Goal: Task Accomplishment & Management: Use online tool/utility

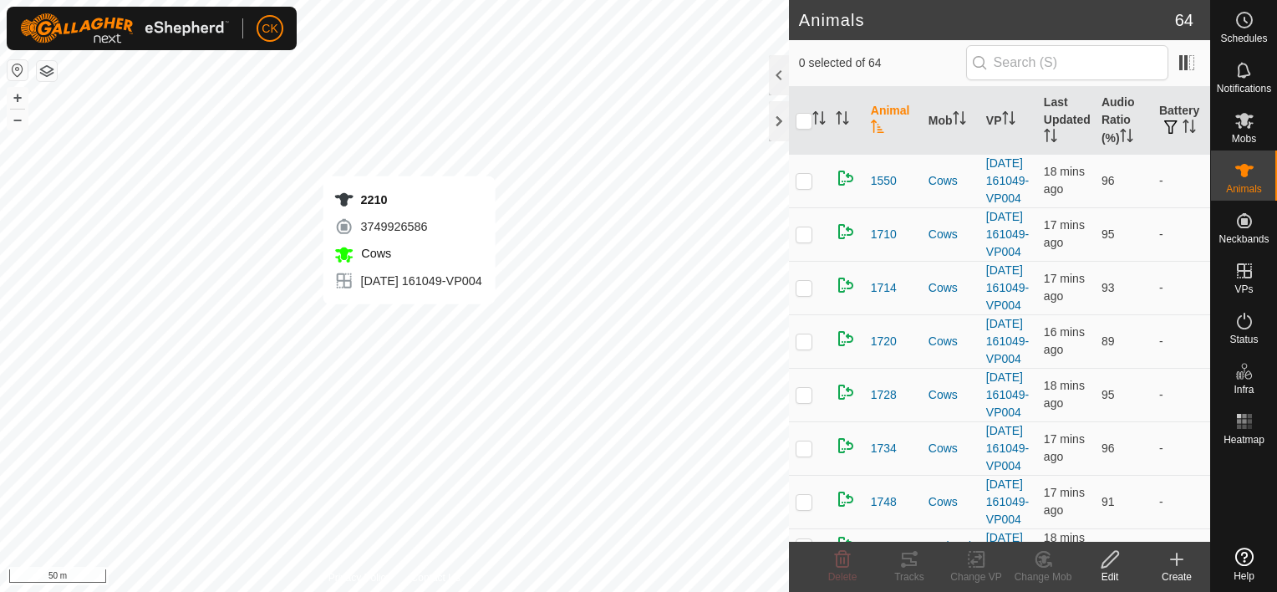
checkbox input "true"
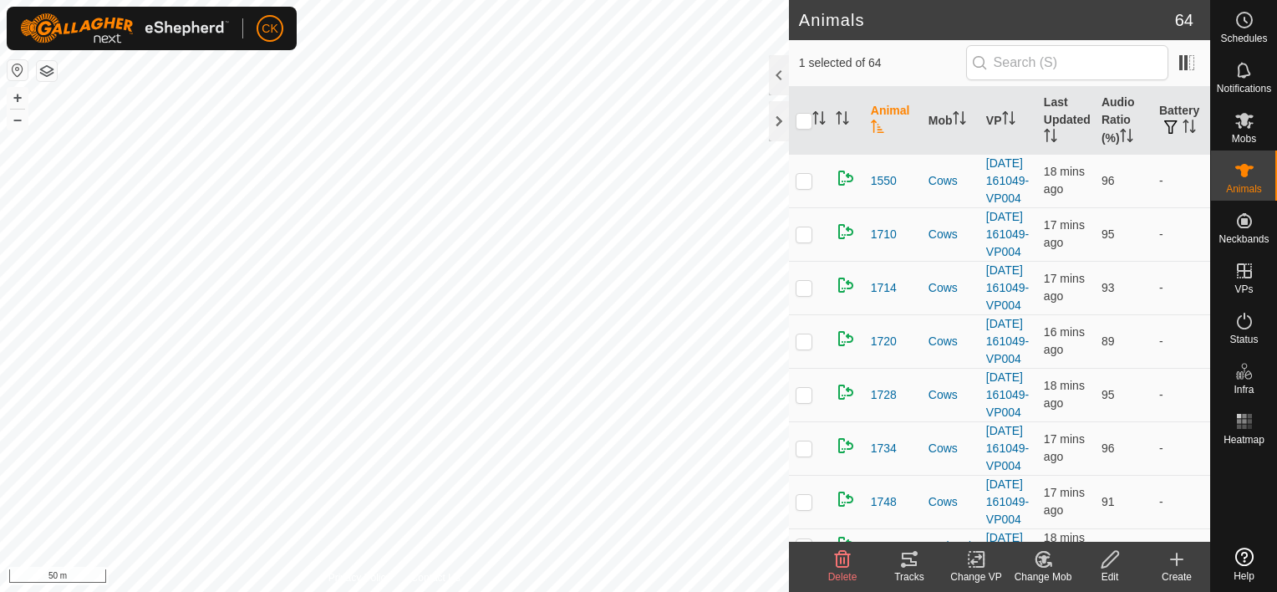
click at [909, 559] on icon at bounding box center [909, 559] width 20 height 20
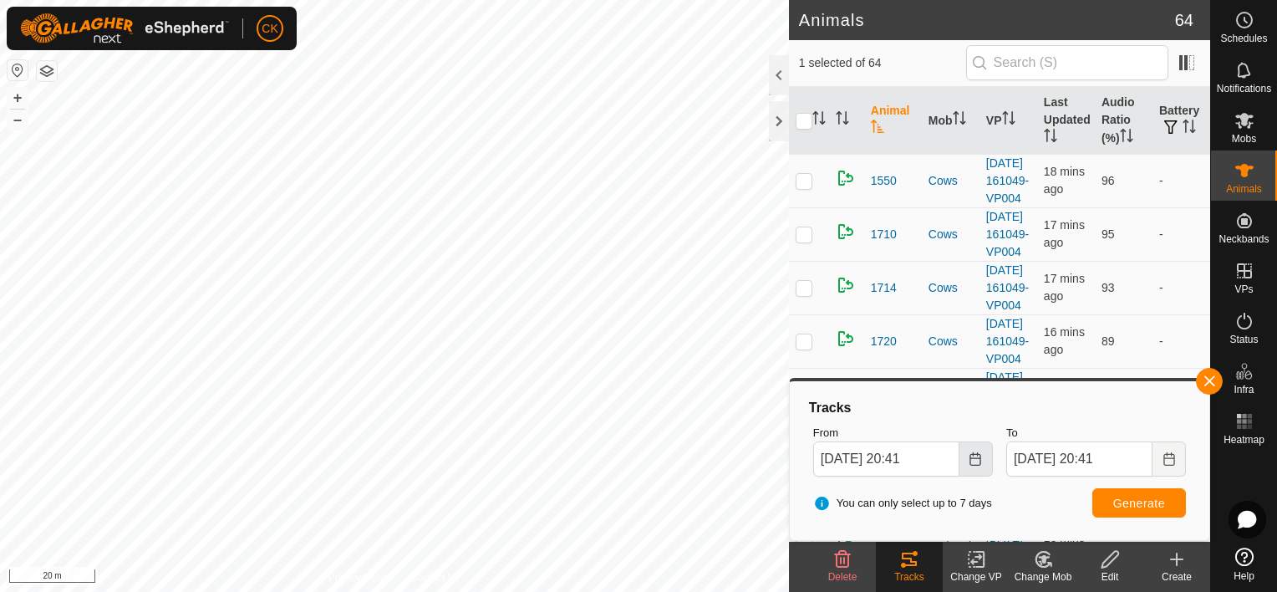
click at [973, 455] on icon "Choose Date" at bounding box center [976, 458] width 11 height 13
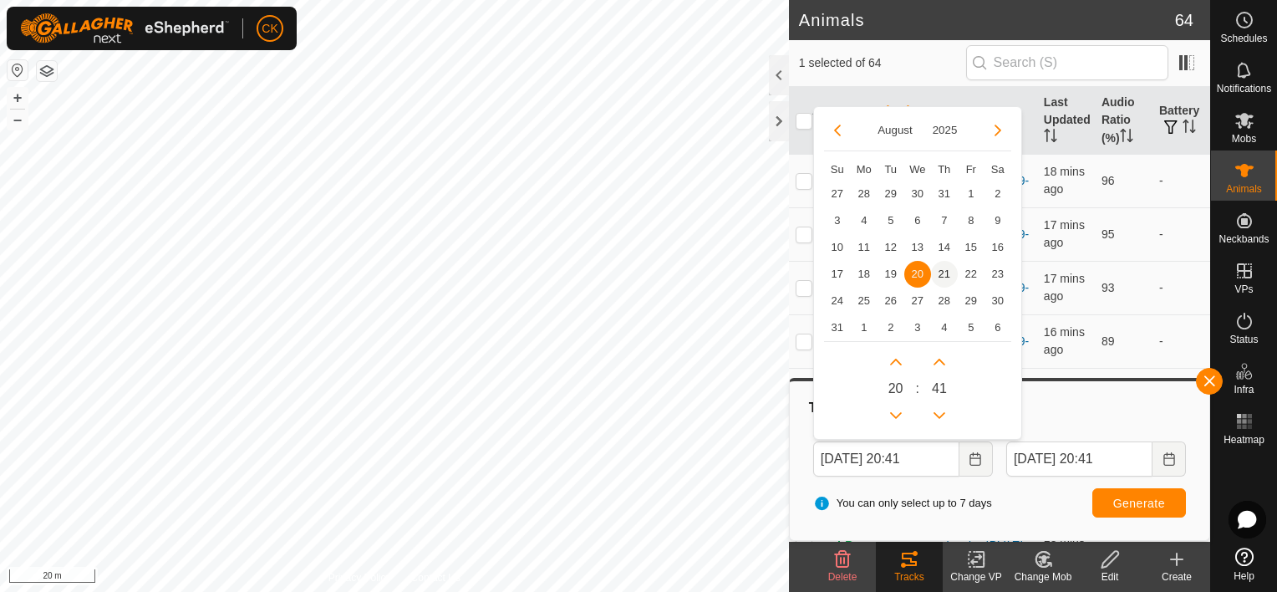
click at [944, 267] on span "21" at bounding box center [944, 274] width 27 height 27
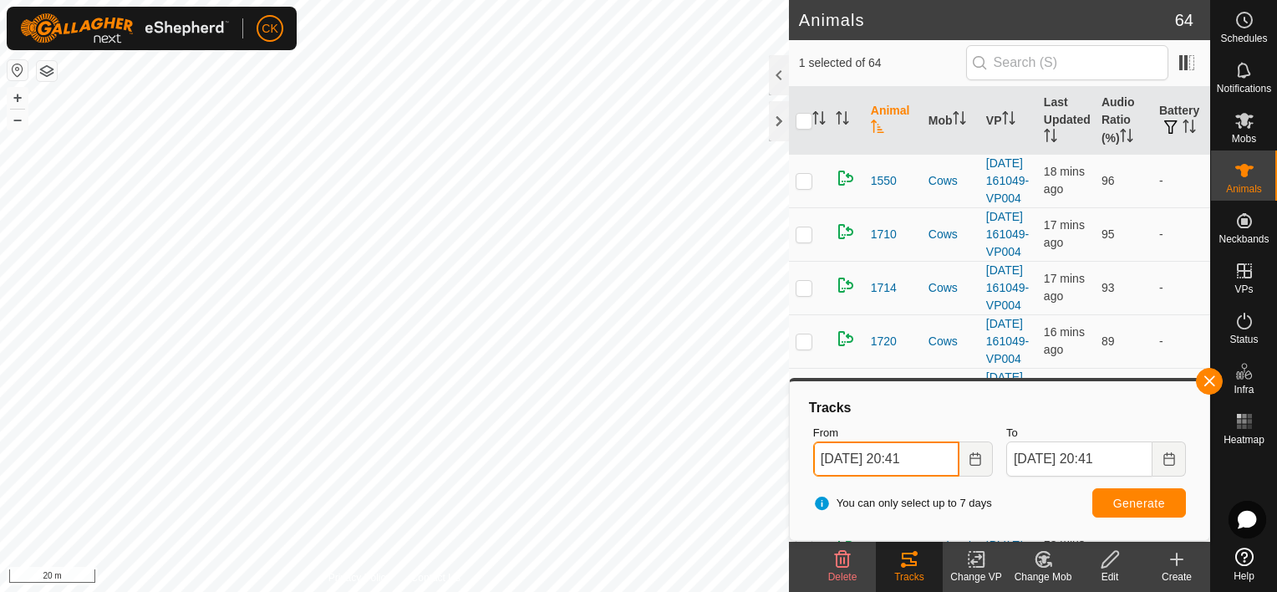
drag, startPoint x: 901, startPoint y: 458, endPoint x: 916, endPoint y: 457, distance: 15.1
click at [916, 457] on input "[DATE] 20:41" at bounding box center [886, 458] width 146 height 35
click at [1122, 502] on span "Generate" at bounding box center [1140, 503] width 52 height 13
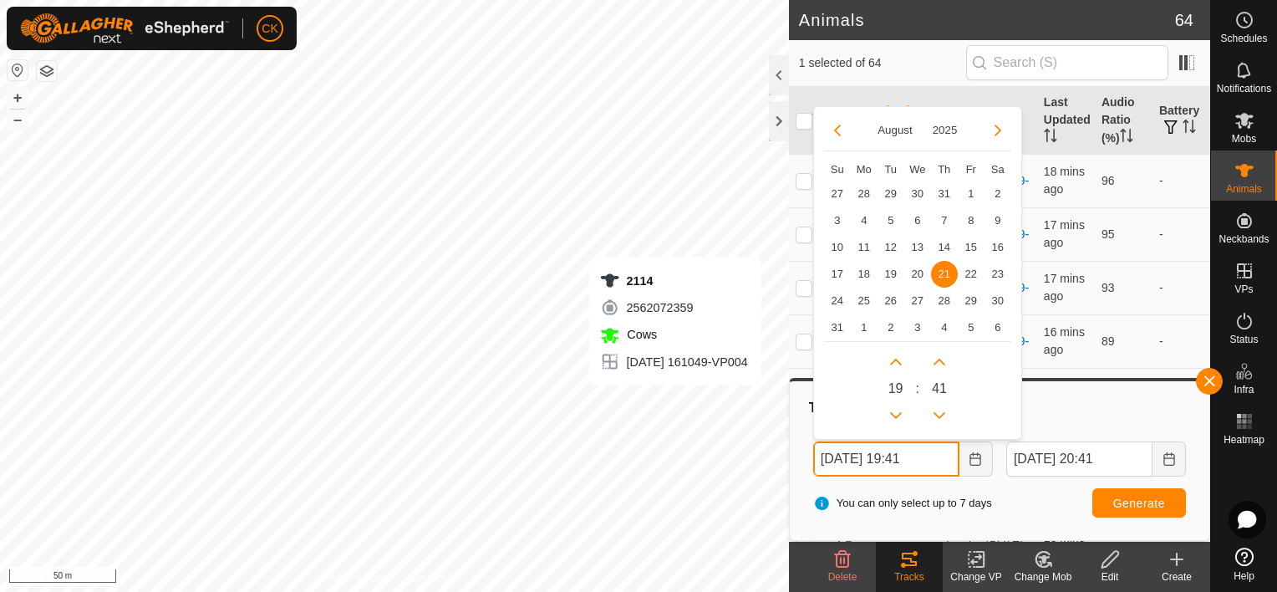
drag, startPoint x: 903, startPoint y: 455, endPoint x: 915, endPoint y: 452, distance: 12.0
click at [915, 452] on input "[DATE] 19:41" at bounding box center [886, 458] width 146 height 35
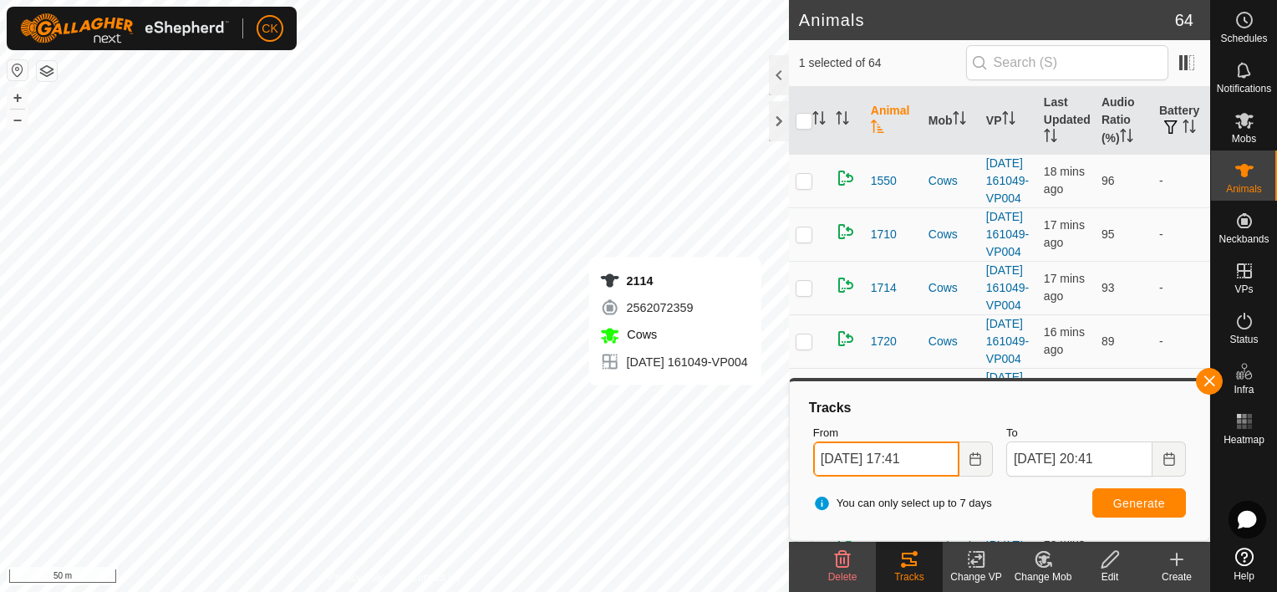
type input "[DATE] 17:41"
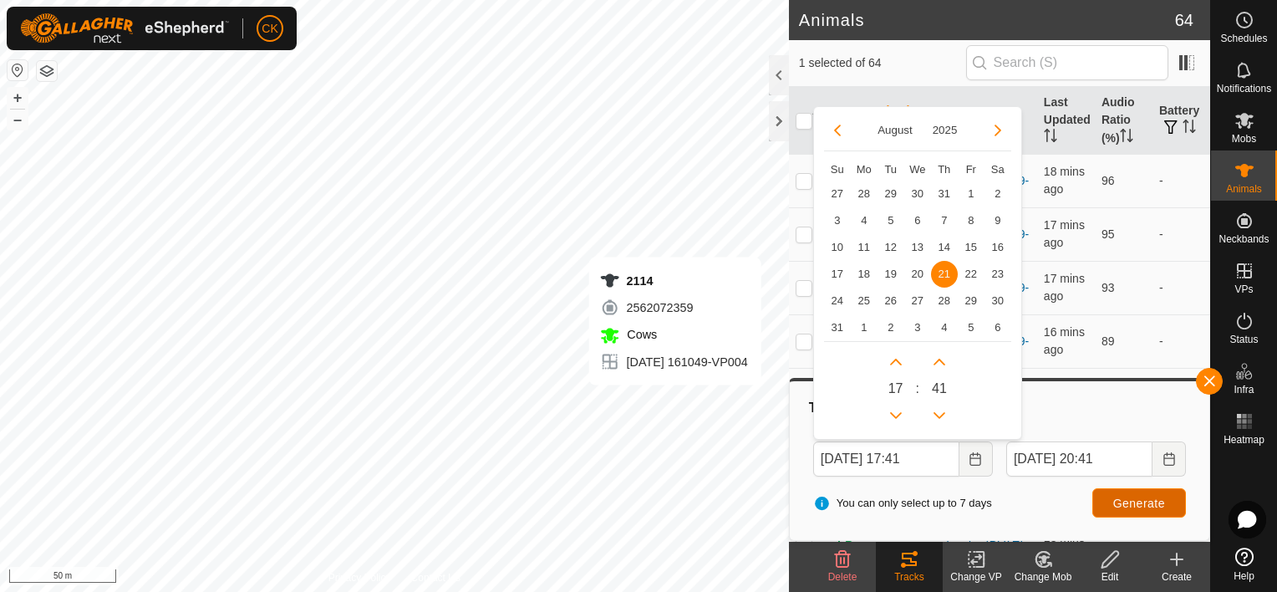
click at [1134, 497] on span "Generate" at bounding box center [1140, 503] width 52 height 13
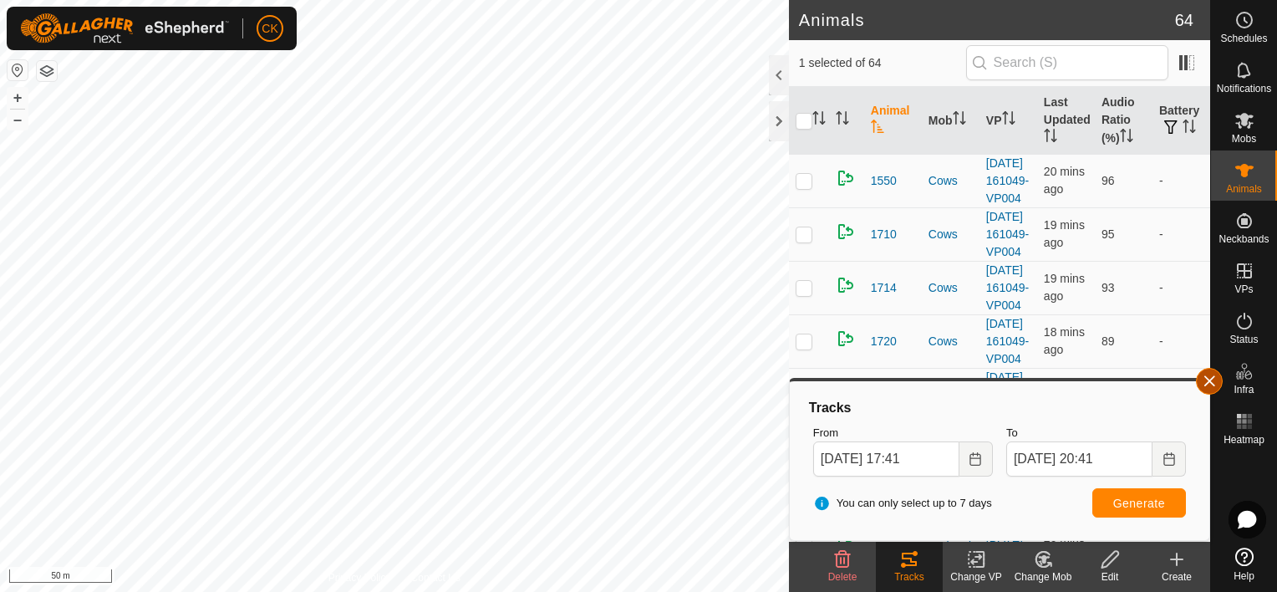
click at [1215, 383] on button "button" at bounding box center [1209, 381] width 27 height 27
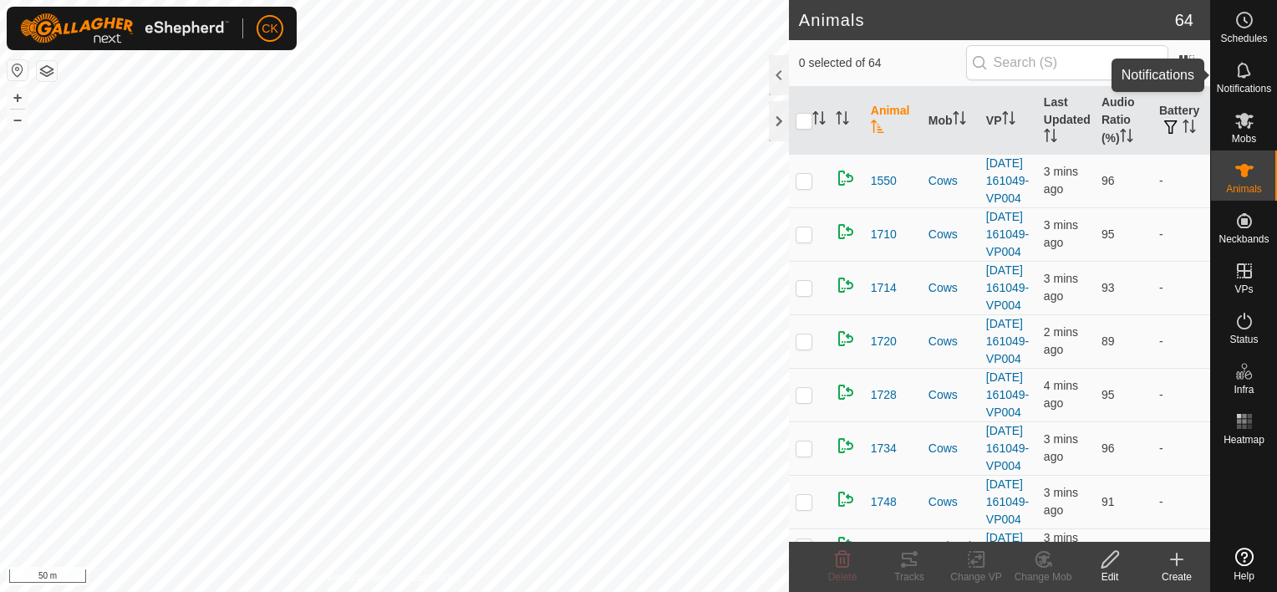
click at [1251, 70] on icon at bounding box center [1245, 70] width 20 height 20
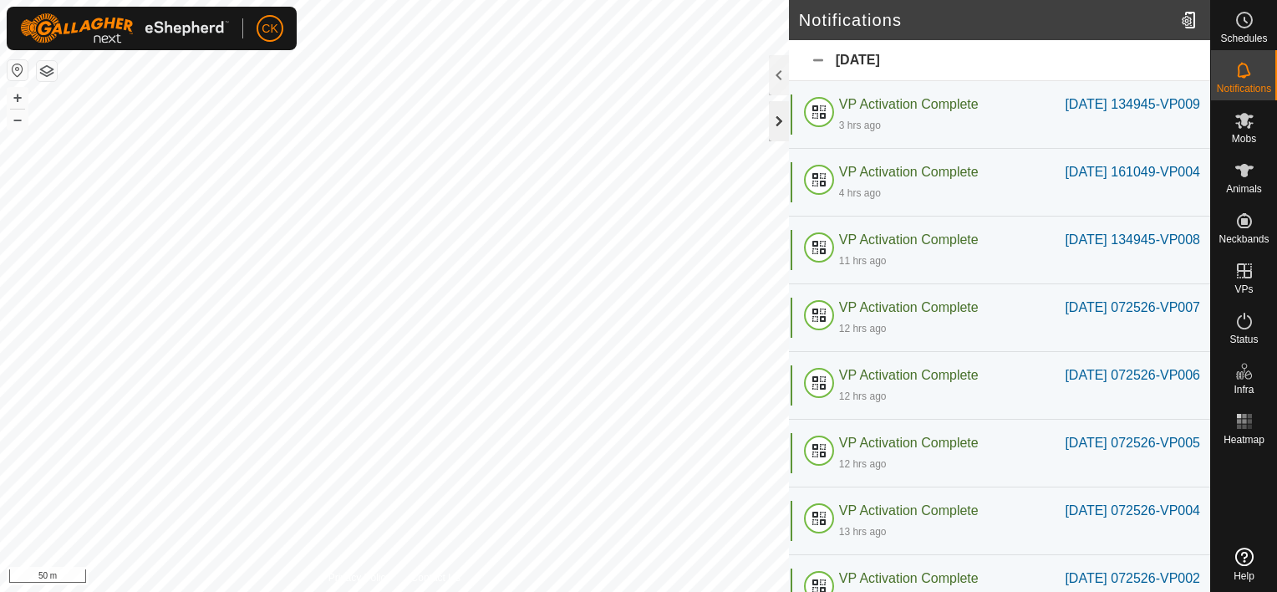
click at [785, 118] on div at bounding box center [779, 121] width 20 height 40
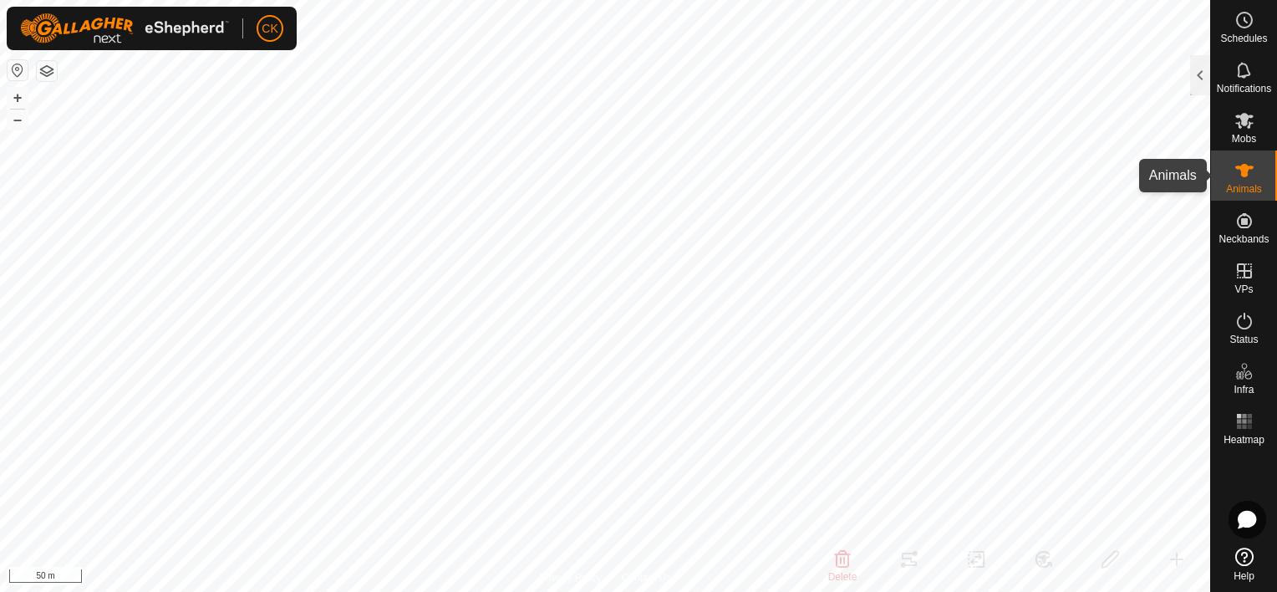
click at [1243, 174] on icon at bounding box center [1245, 170] width 18 height 13
click at [1204, 74] on div at bounding box center [1200, 75] width 20 height 40
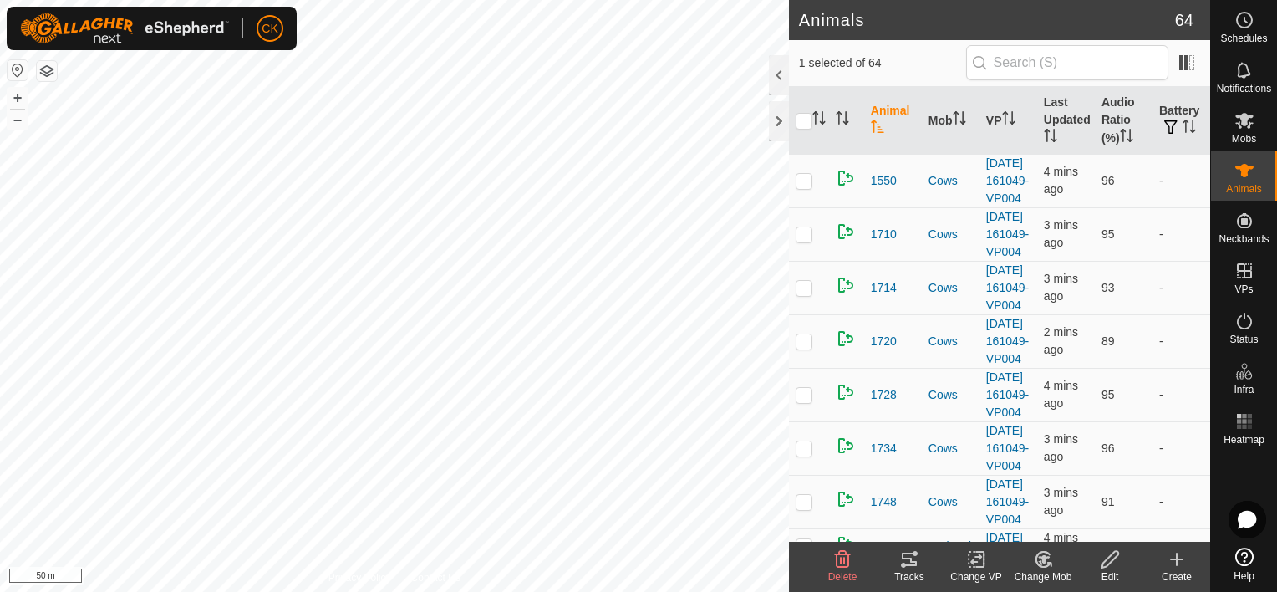
click at [906, 558] on icon at bounding box center [909, 559] width 15 height 13
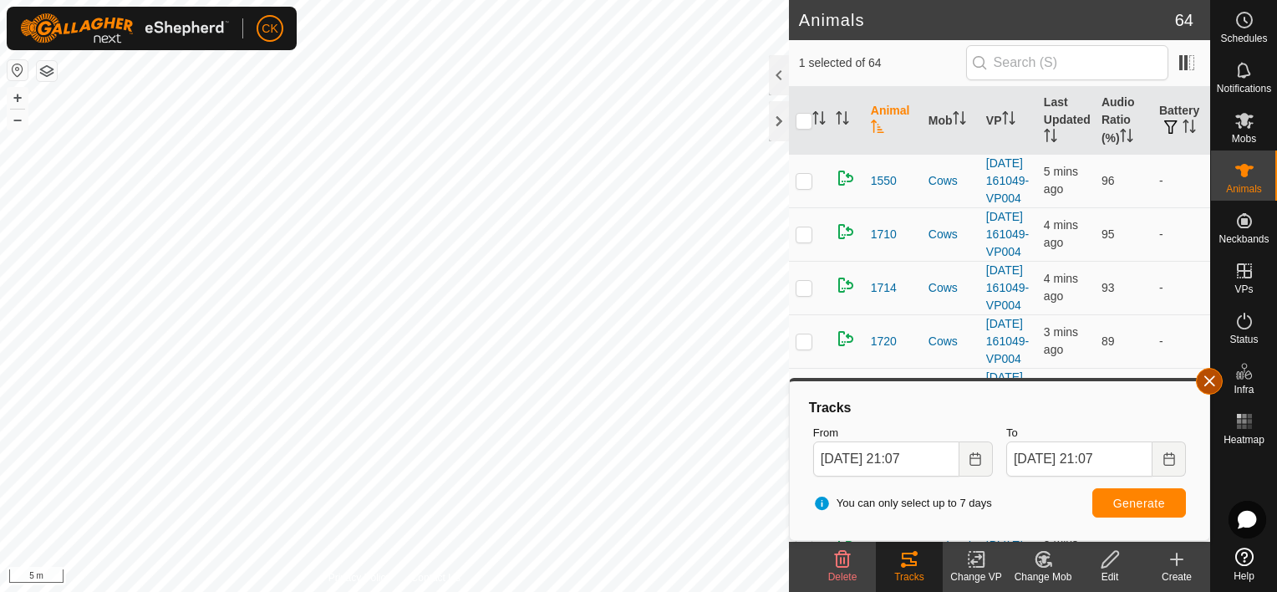
click at [1213, 377] on button "button" at bounding box center [1209, 381] width 27 height 27
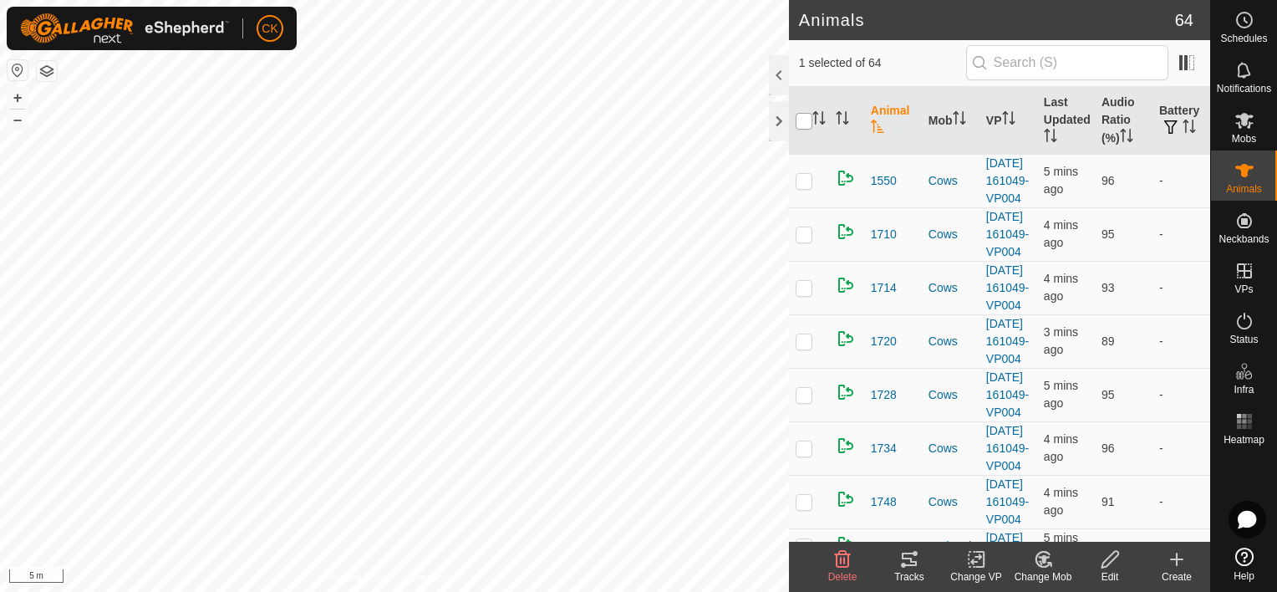
click at [799, 118] on input "checkbox" at bounding box center [804, 121] width 17 height 17
checkbox input "true"
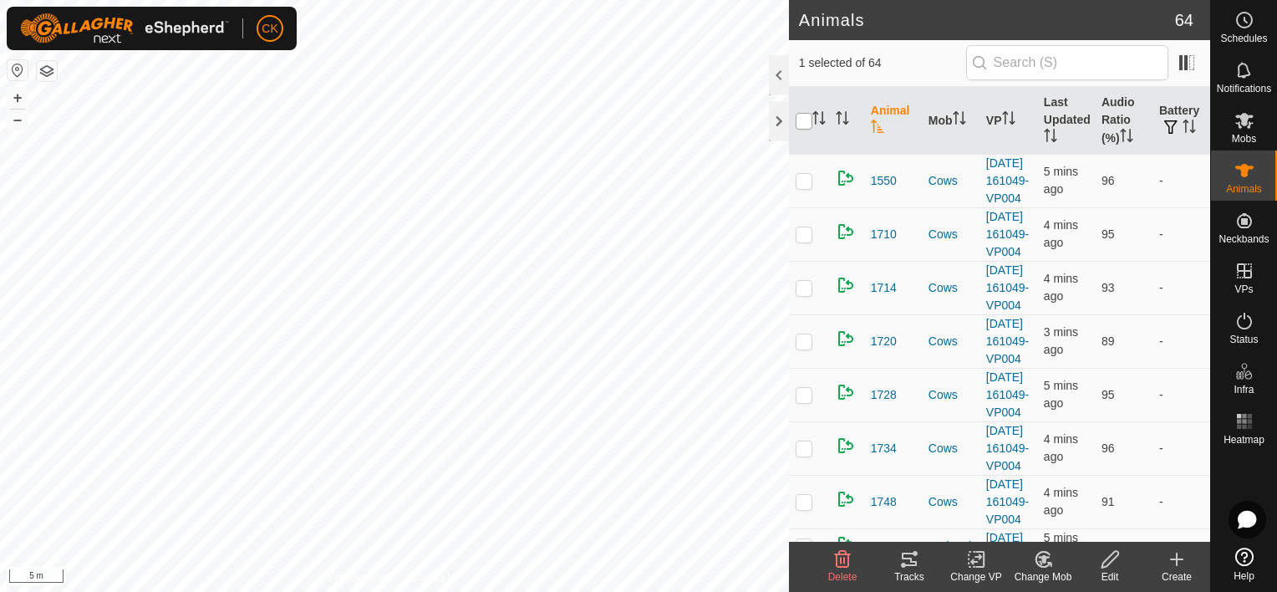
checkbox input "true"
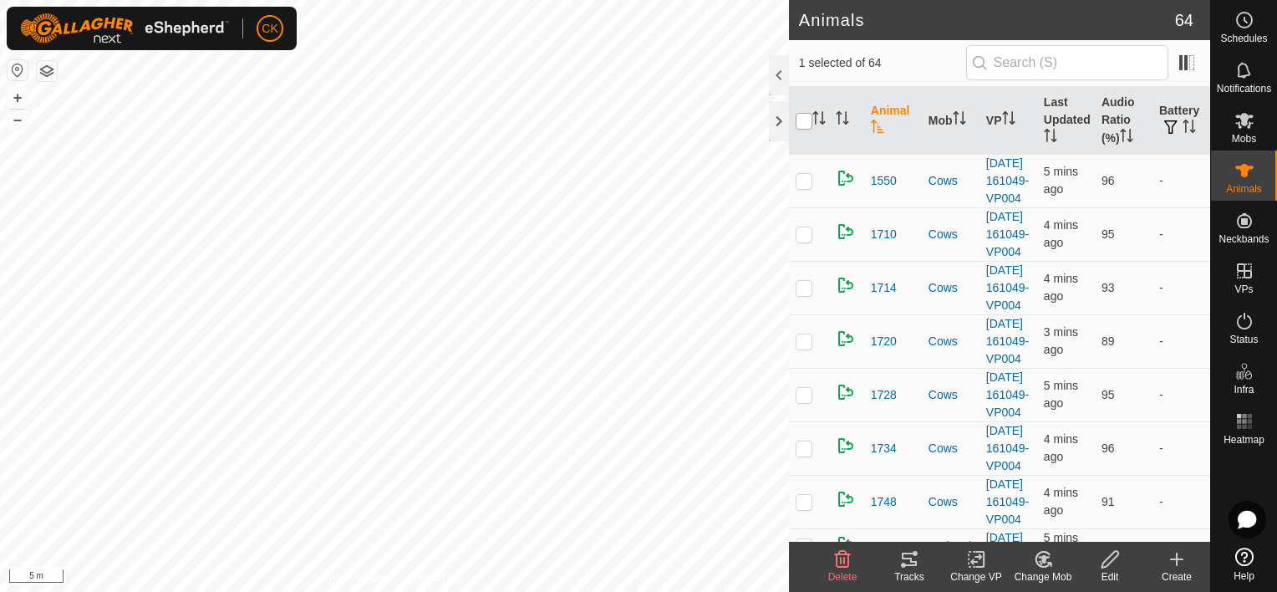
checkbox input "true"
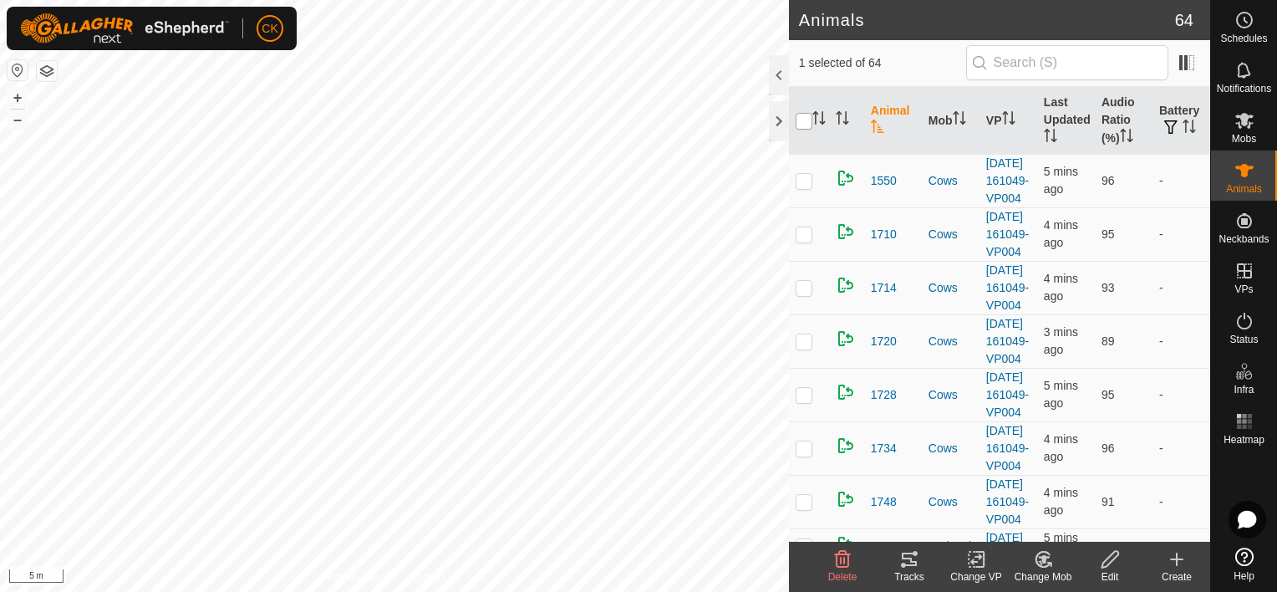
checkbox input "true"
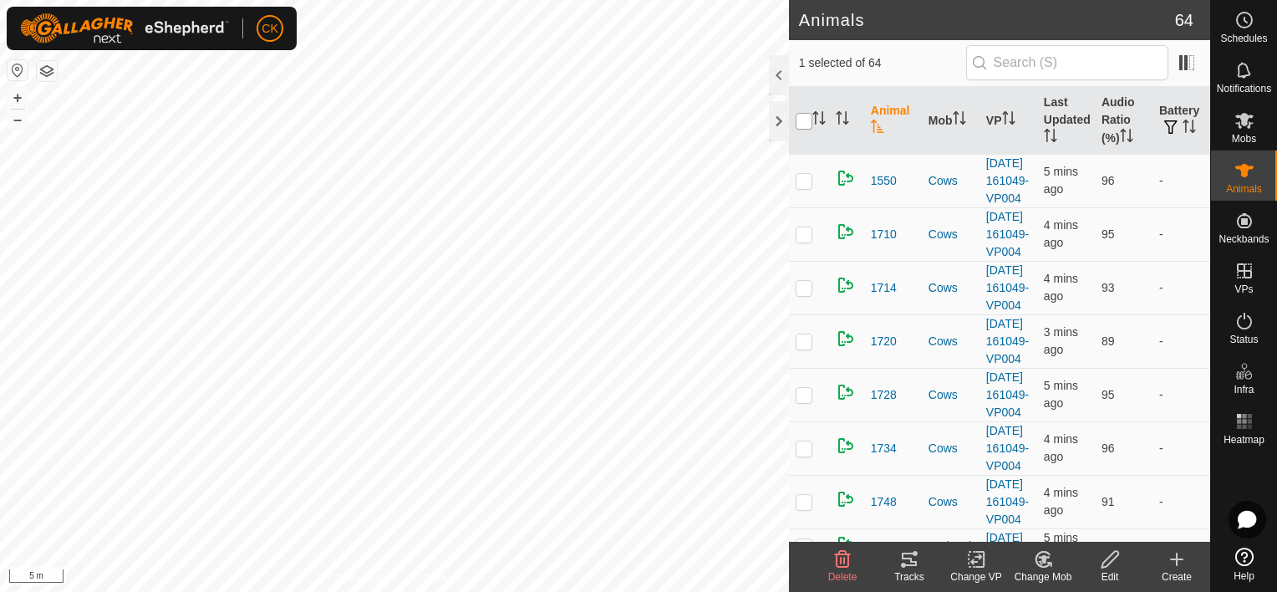
checkbox input "true"
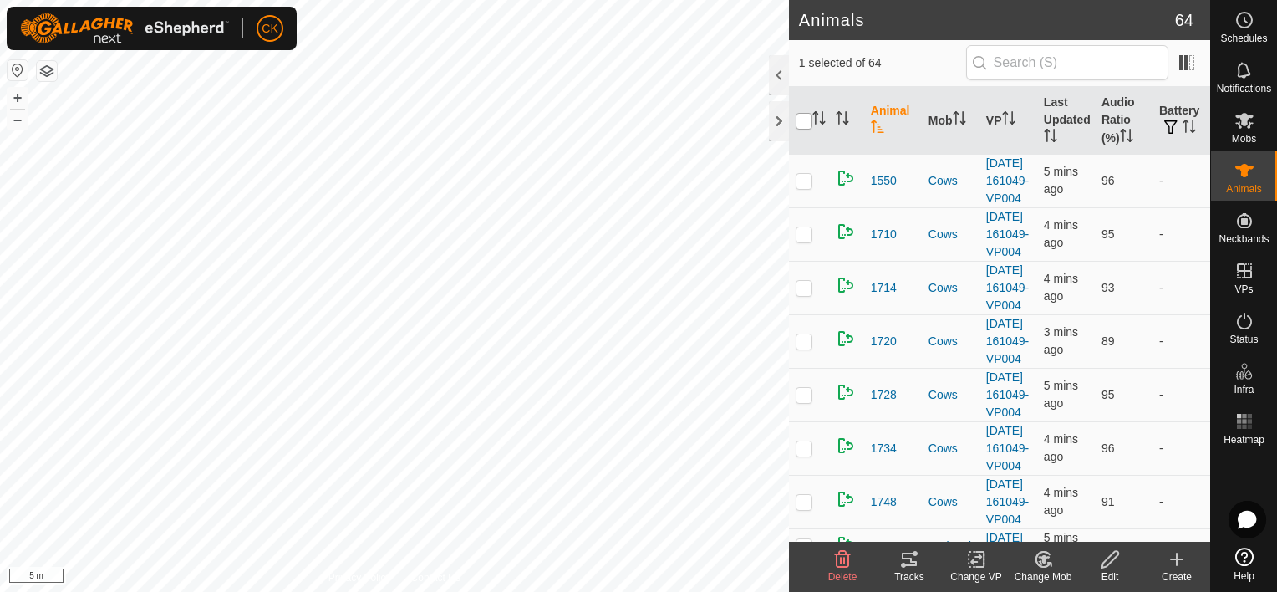
checkbox input "true"
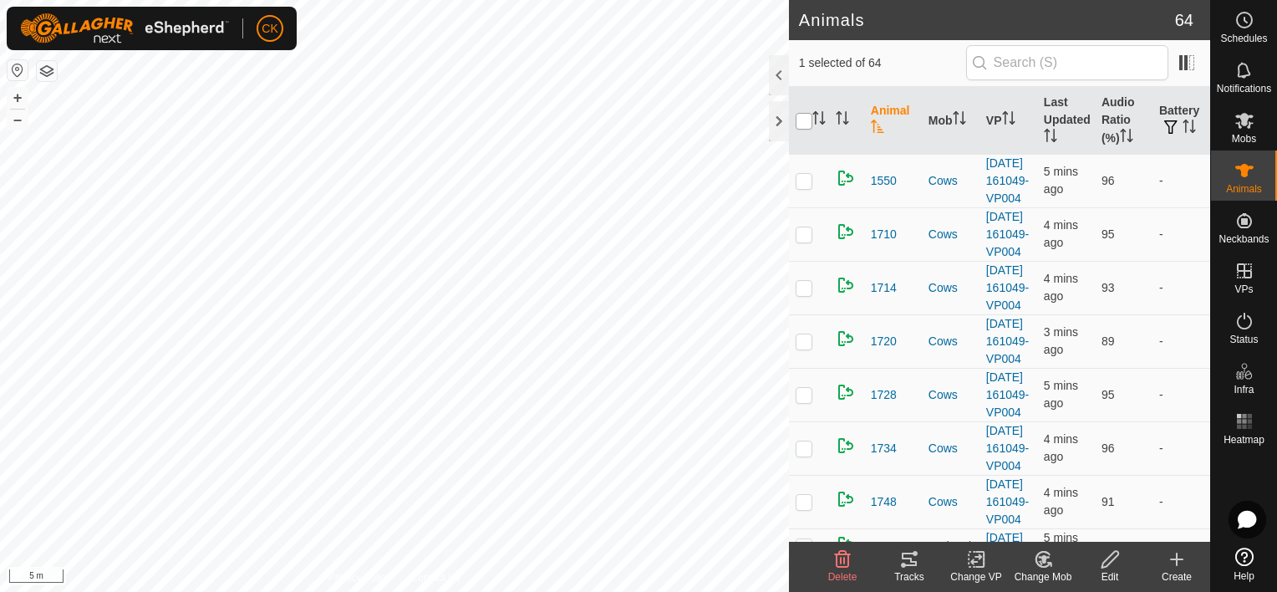
checkbox input "true"
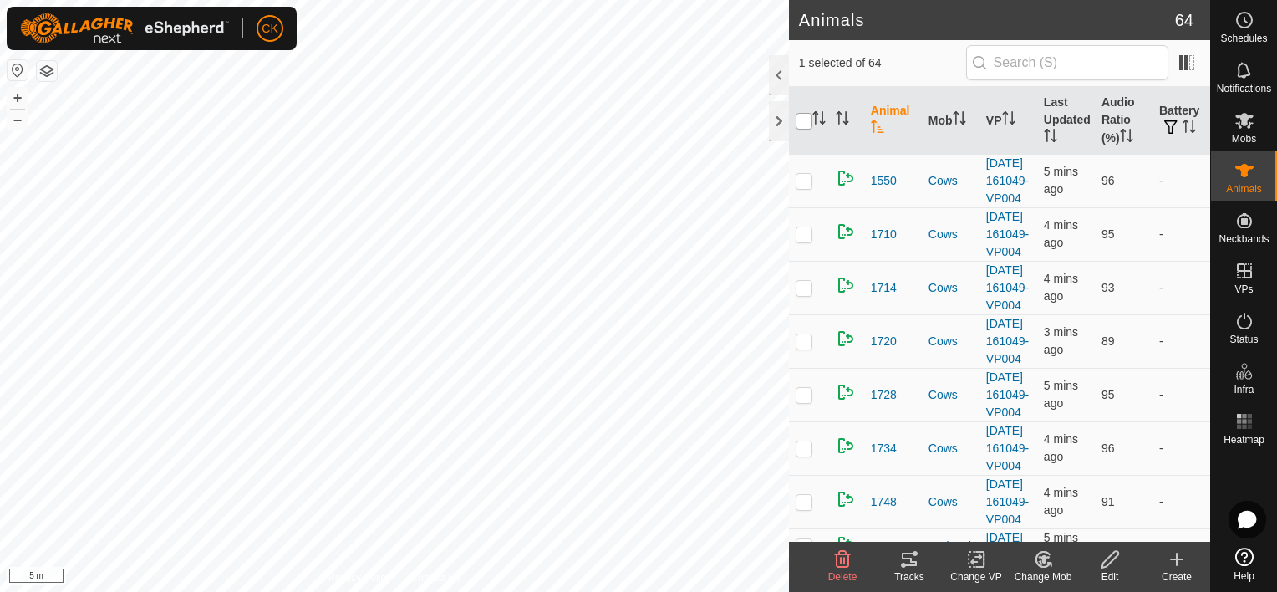
checkbox input "true"
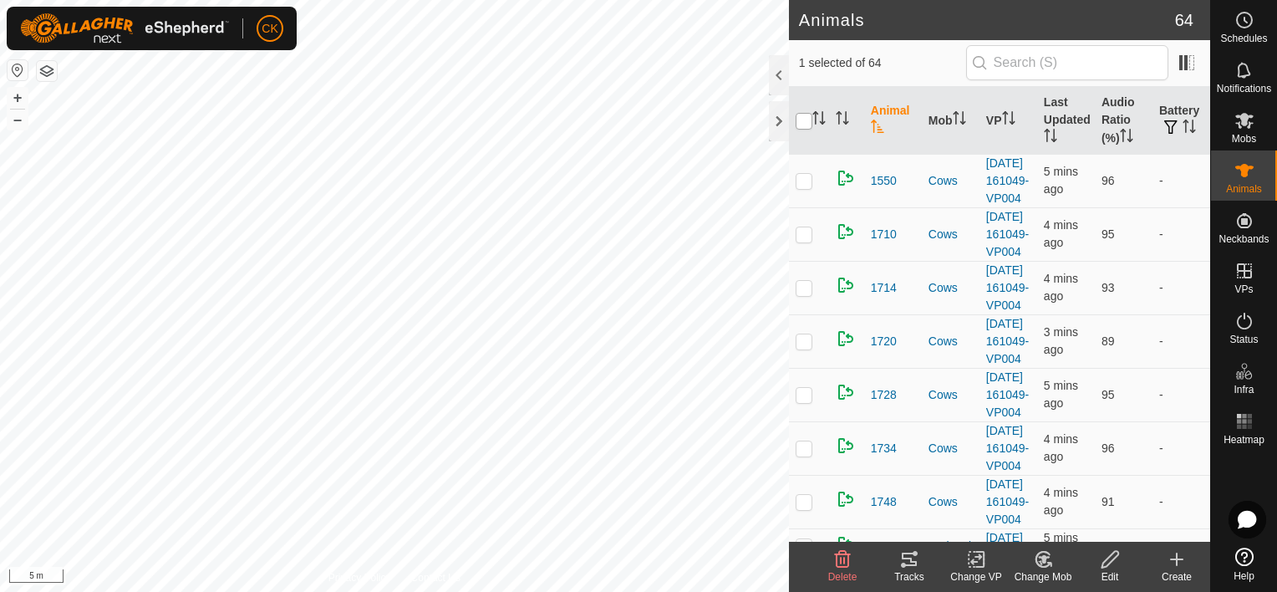
checkbox input "true"
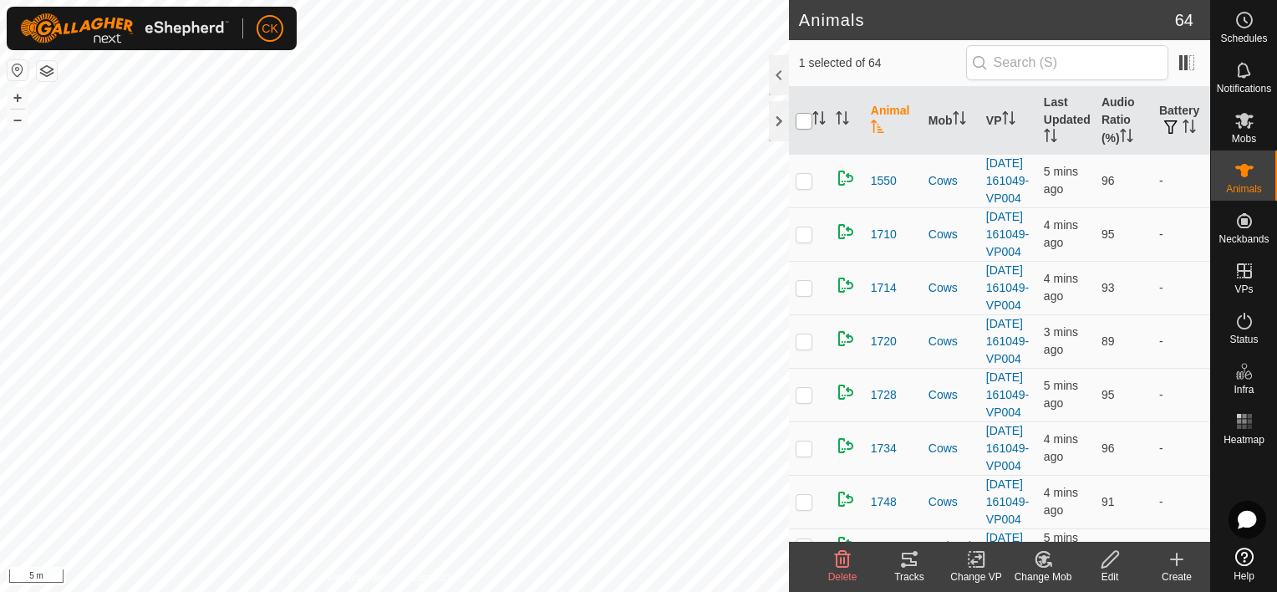
checkbox input "true"
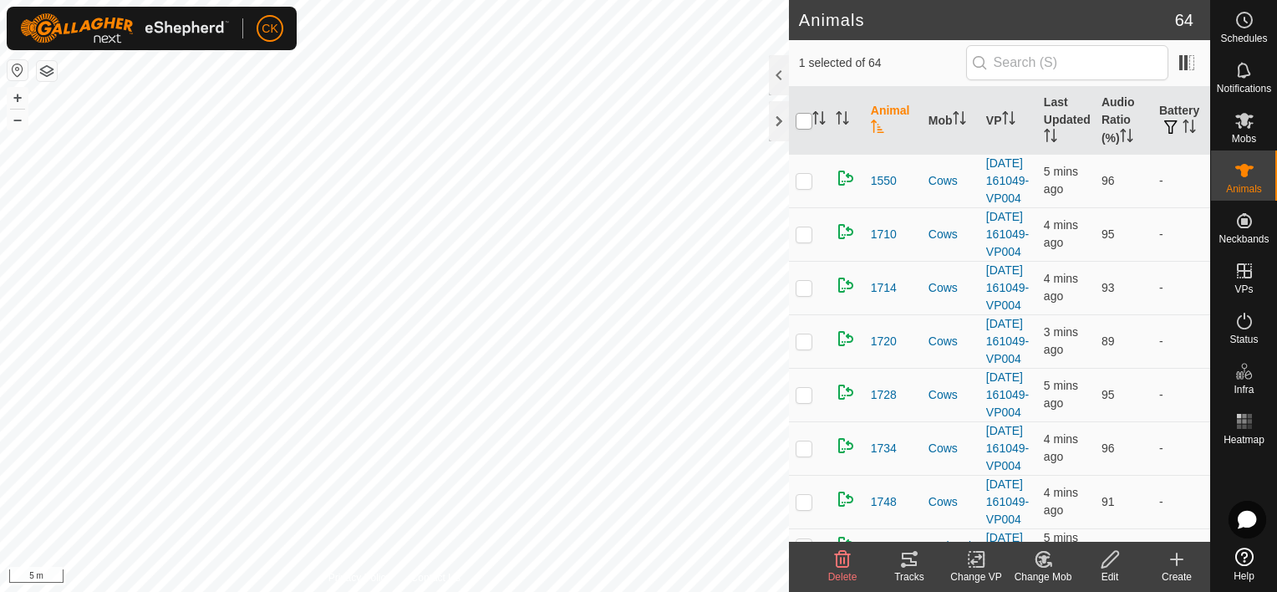
checkbox input "true"
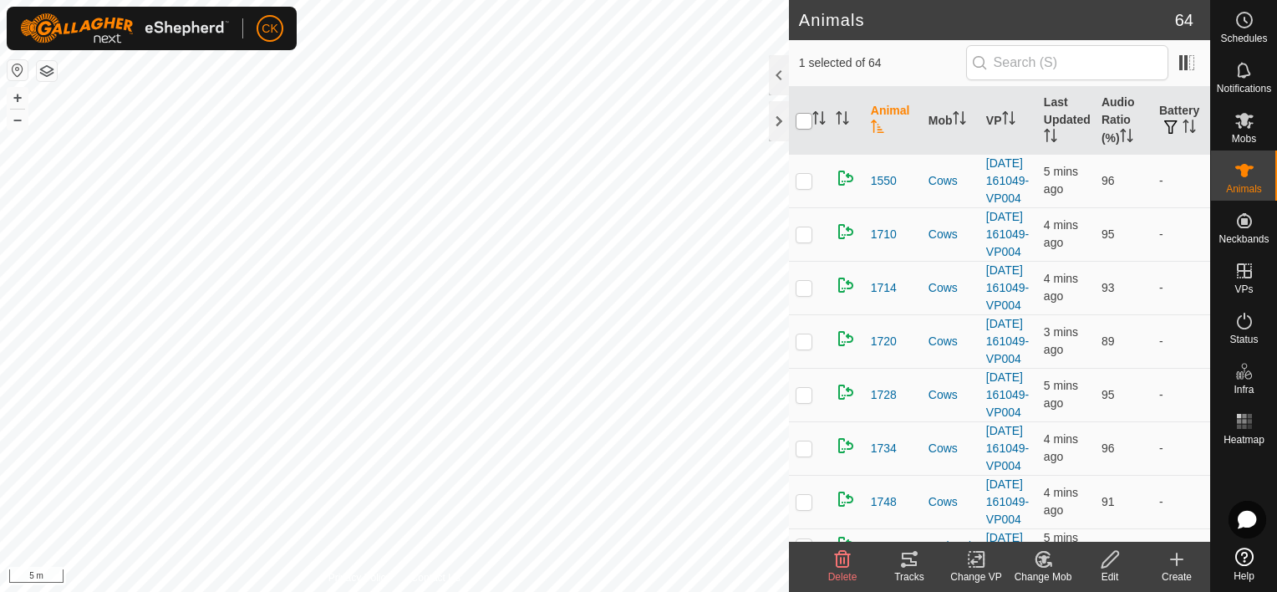
checkbox input "true"
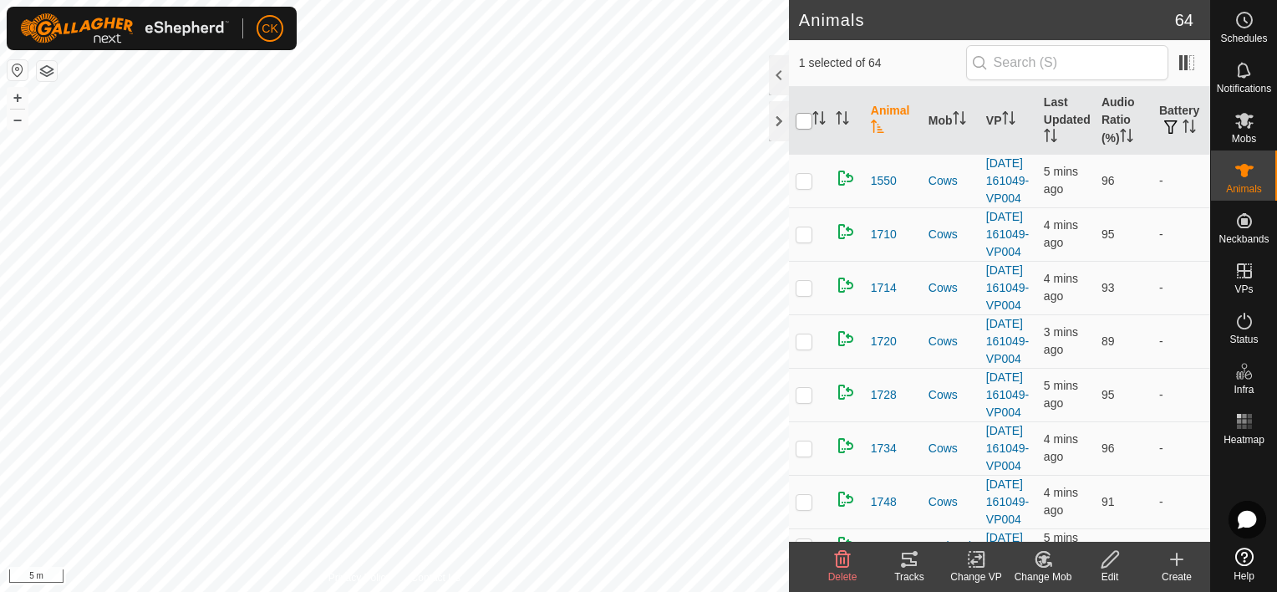
checkbox input "true"
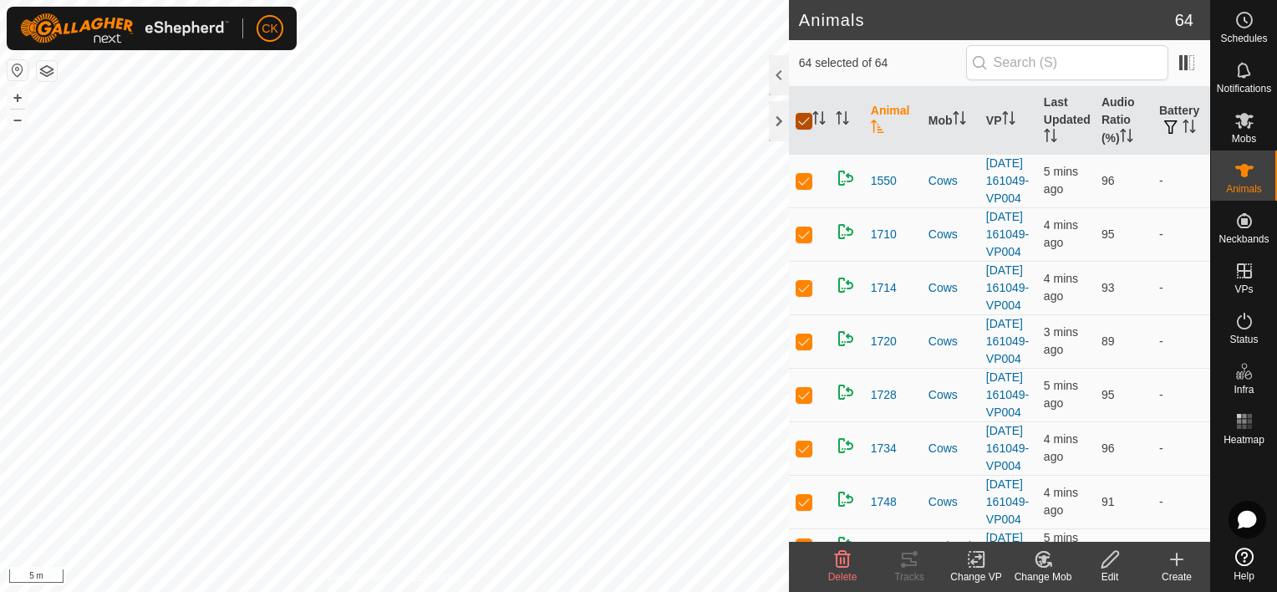
click at [799, 118] on input "checkbox" at bounding box center [804, 121] width 17 height 17
checkbox input "false"
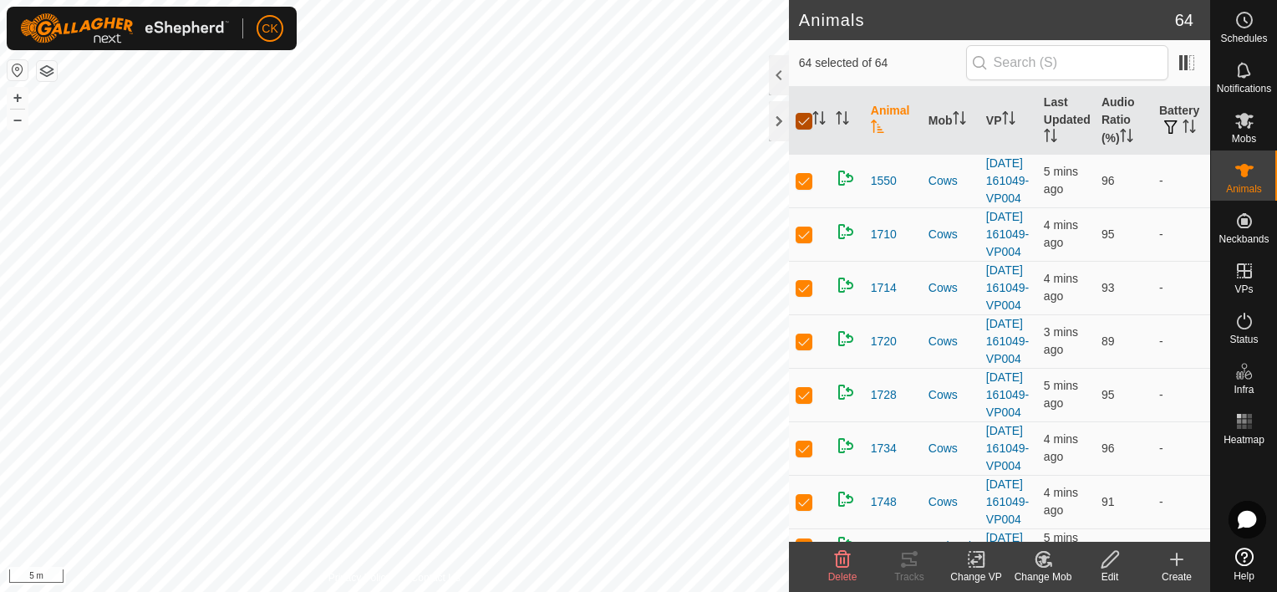
checkbox input "false"
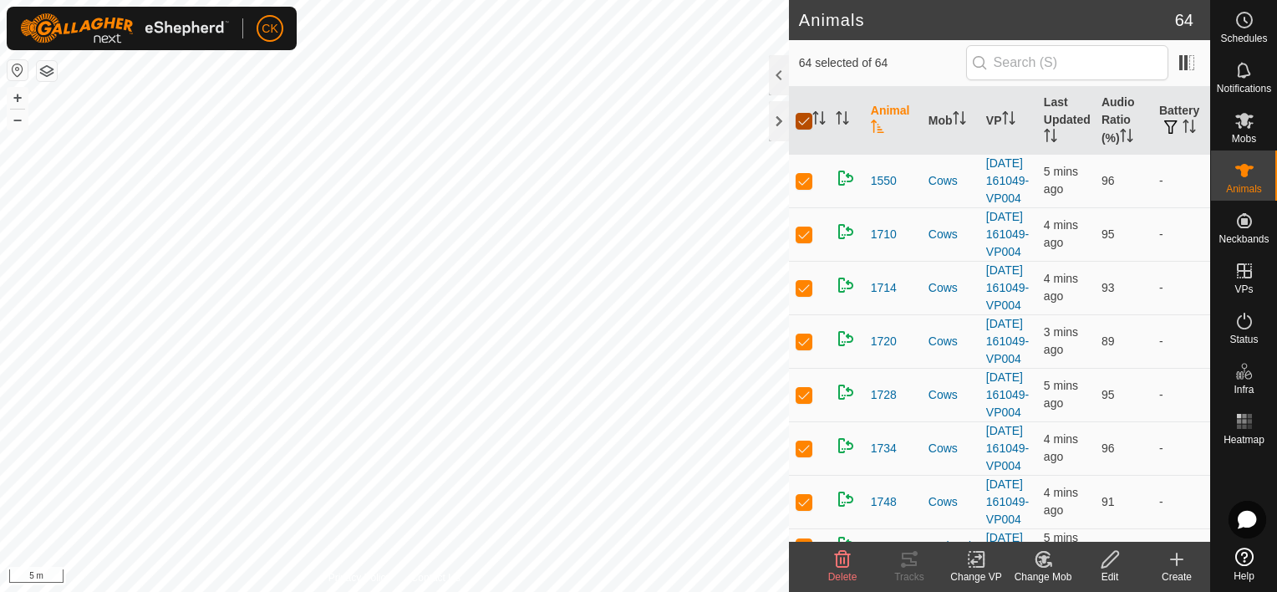
checkbox input "false"
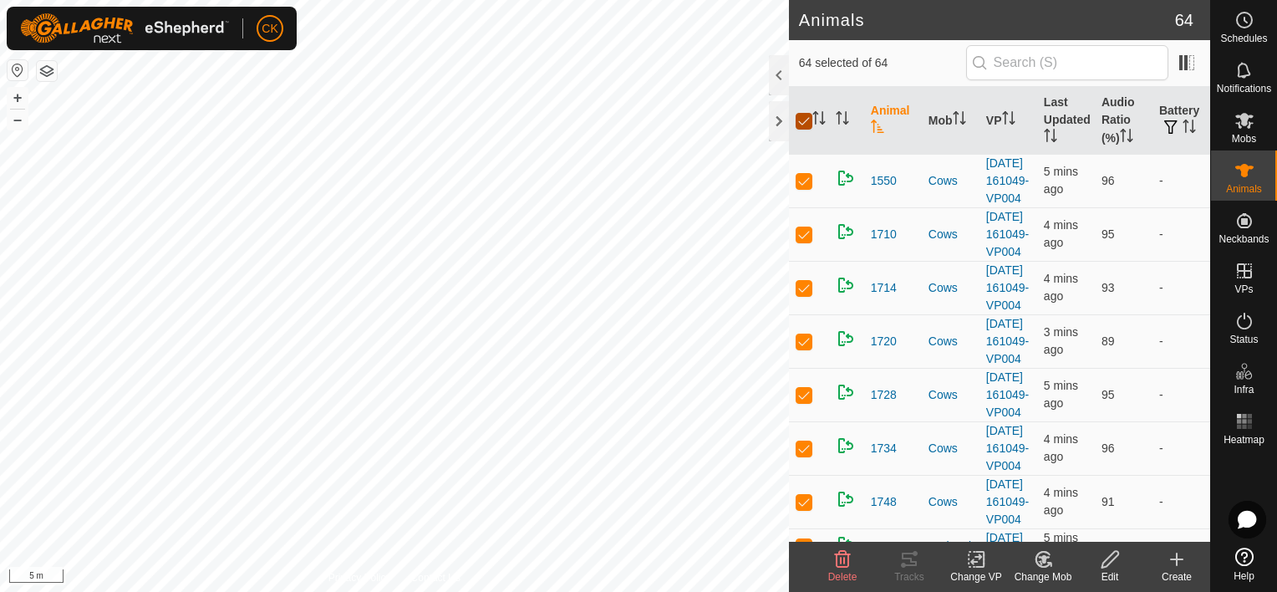
checkbox input "false"
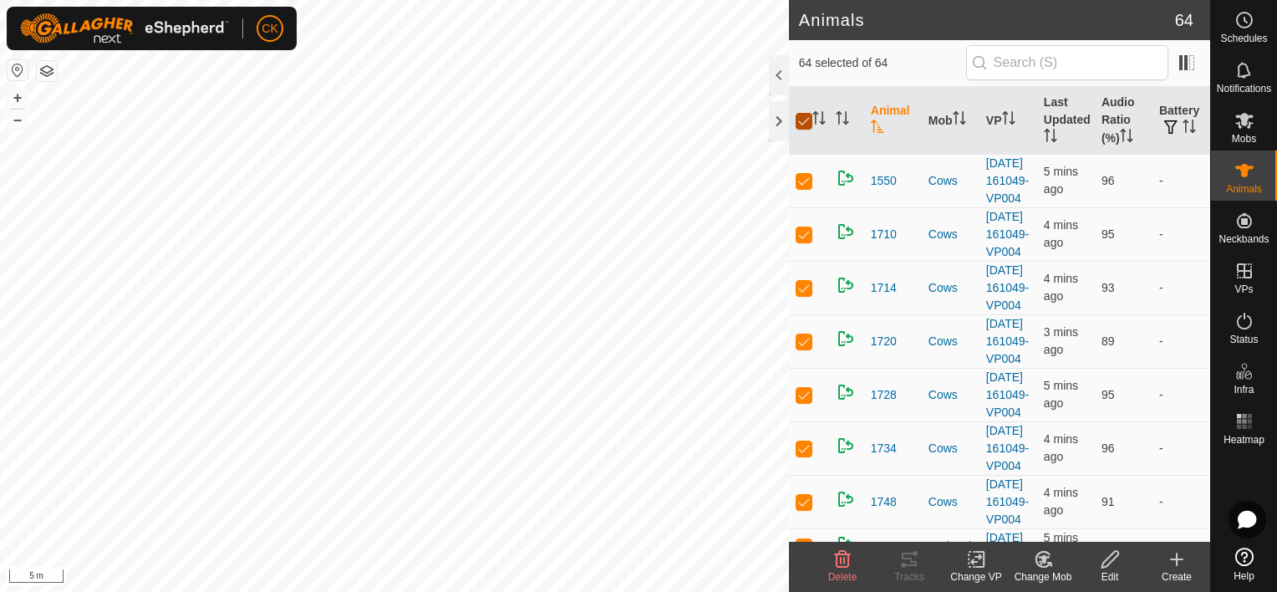
checkbox input "false"
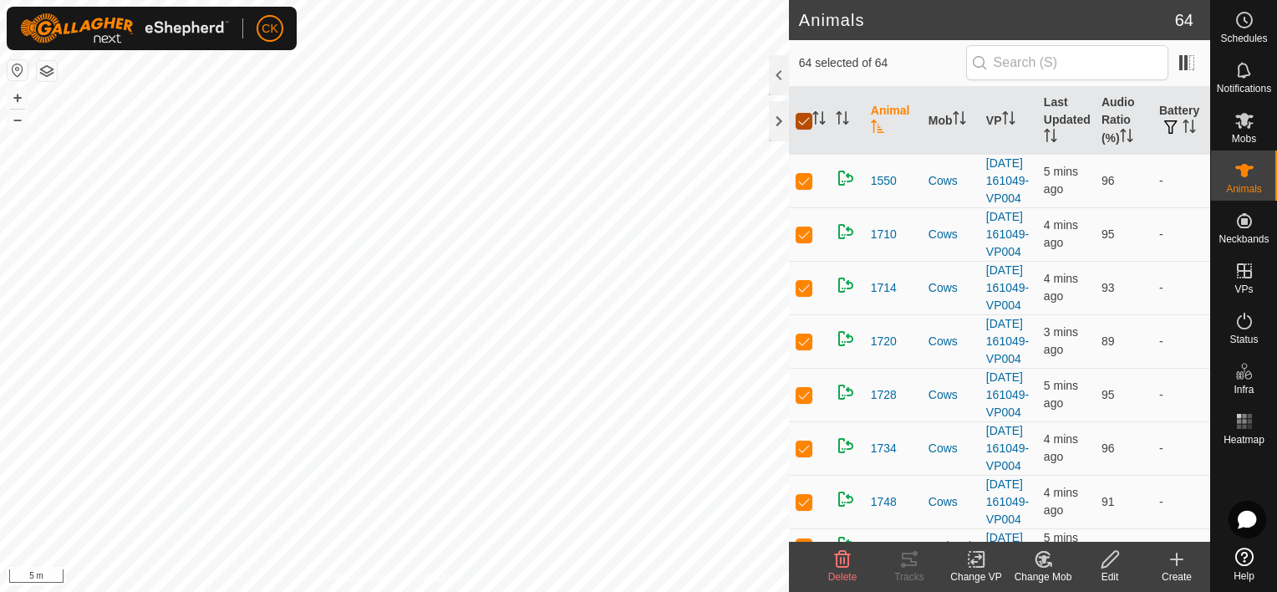
checkbox input "false"
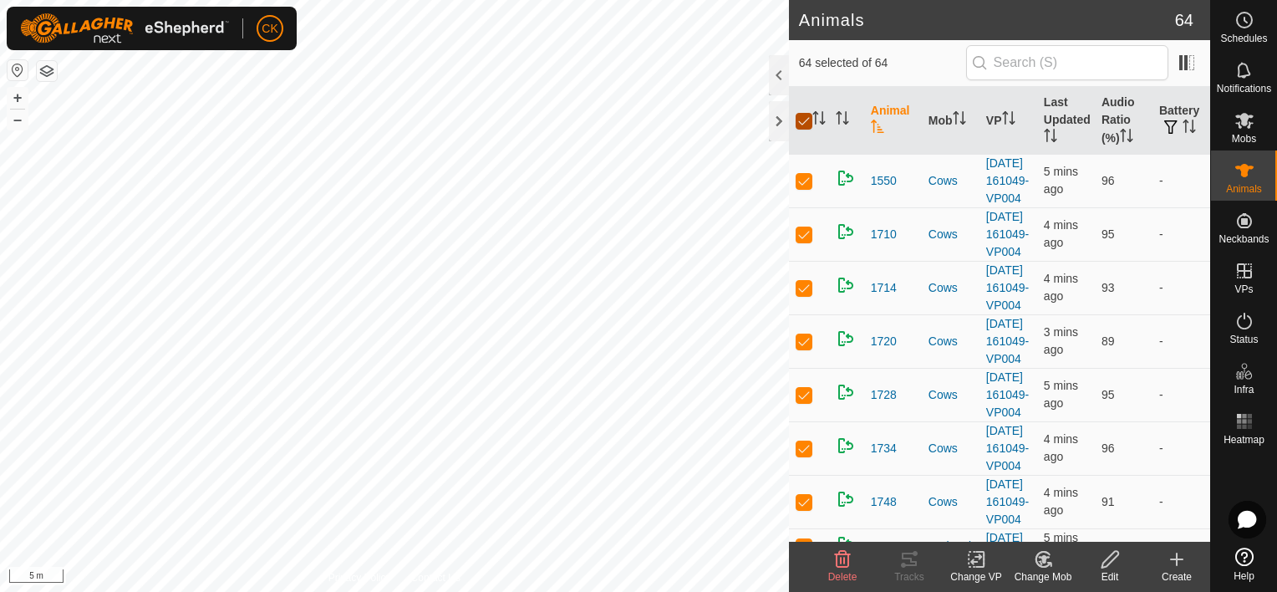
checkbox input "false"
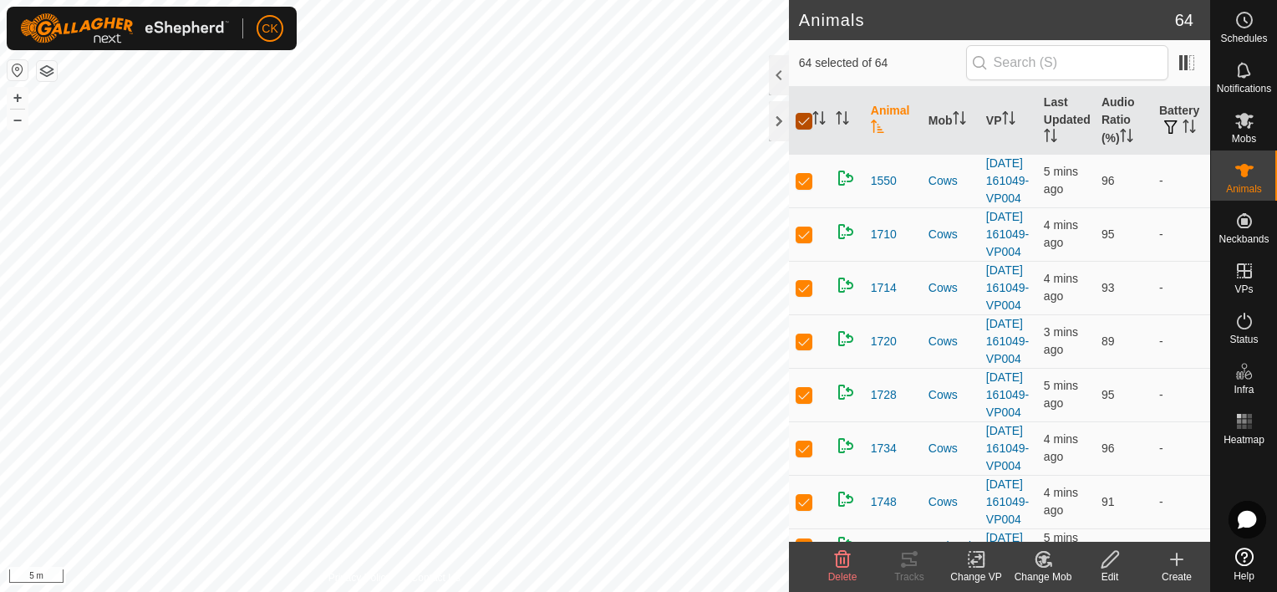
checkbox input "false"
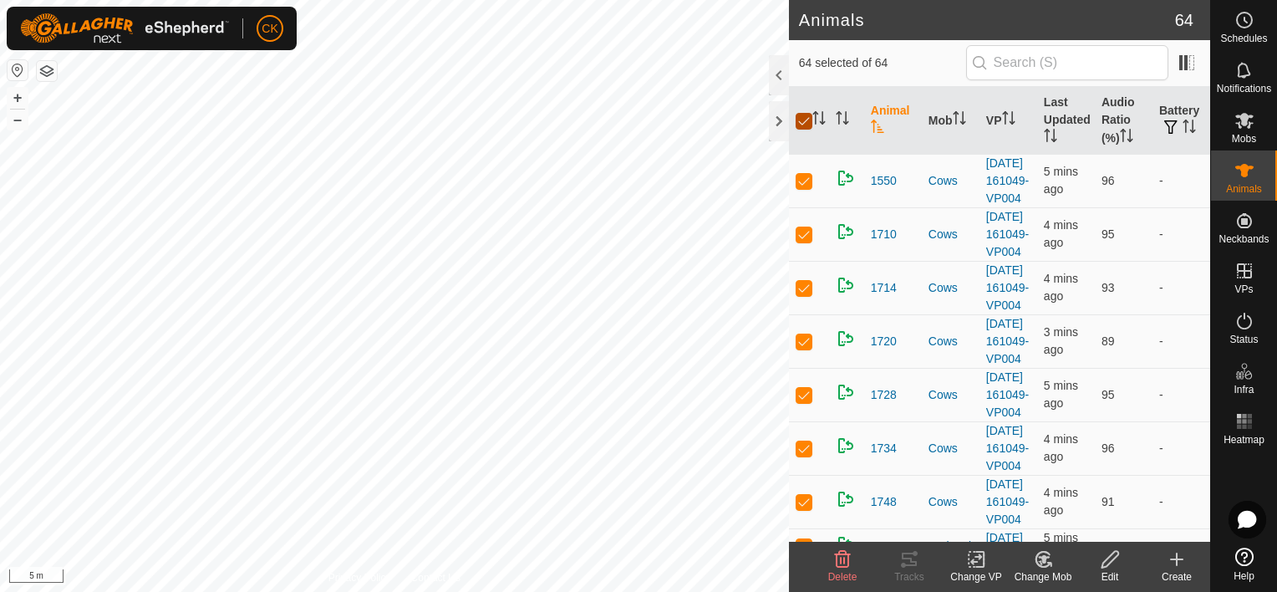
checkbox input "false"
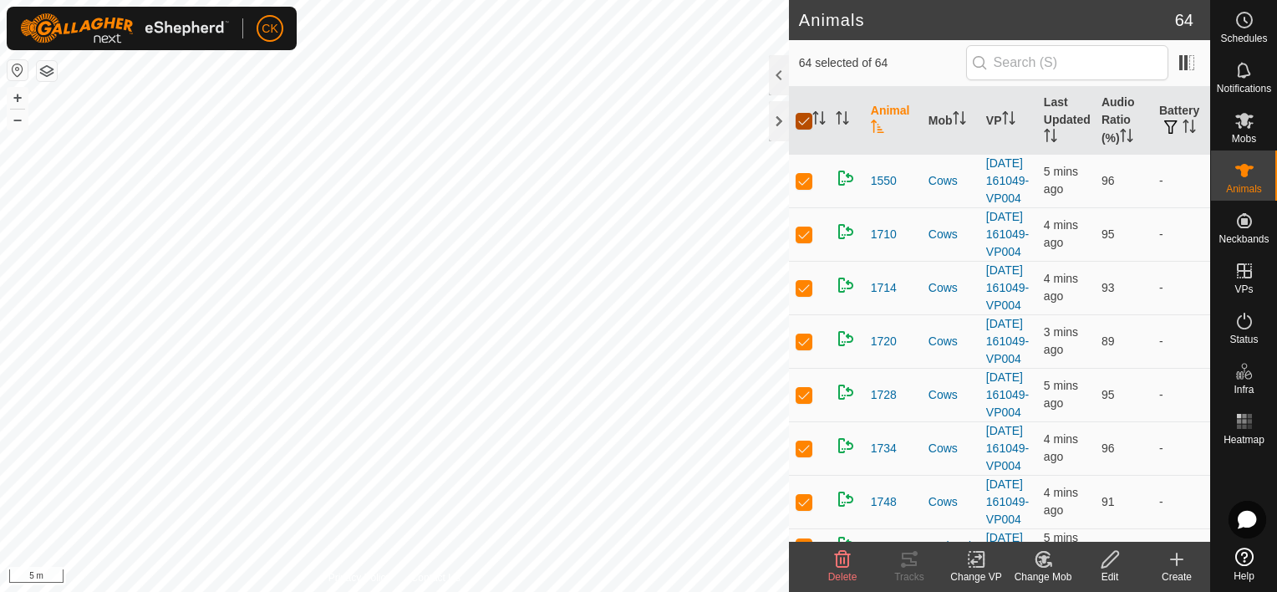
checkbox input "false"
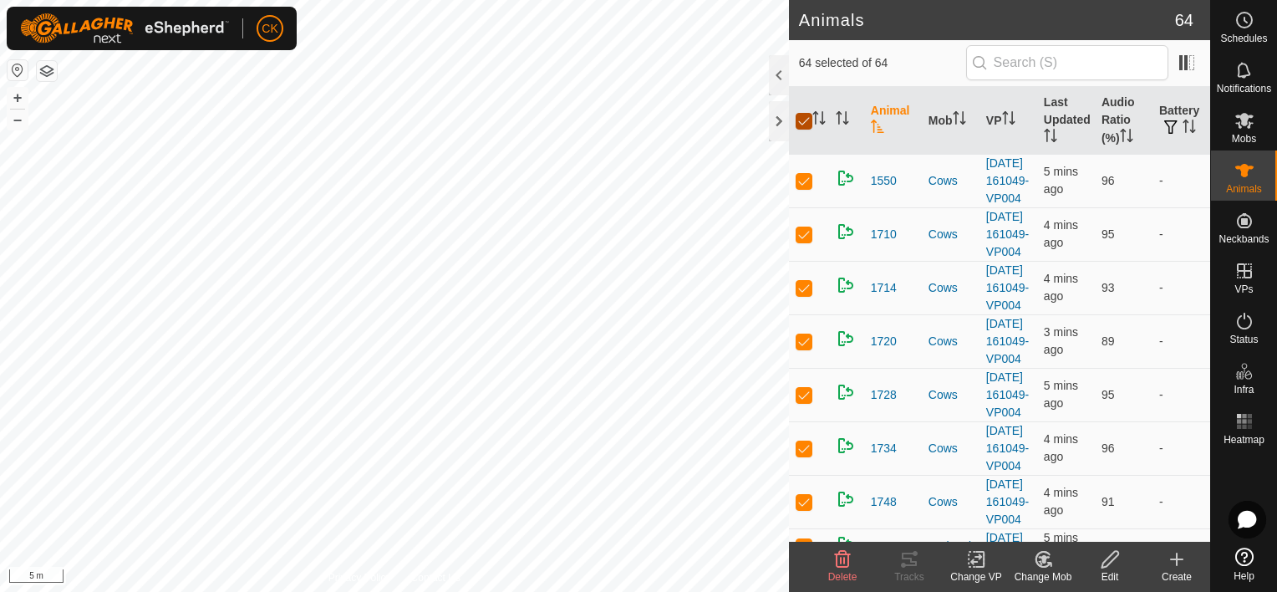
checkbox input "false"
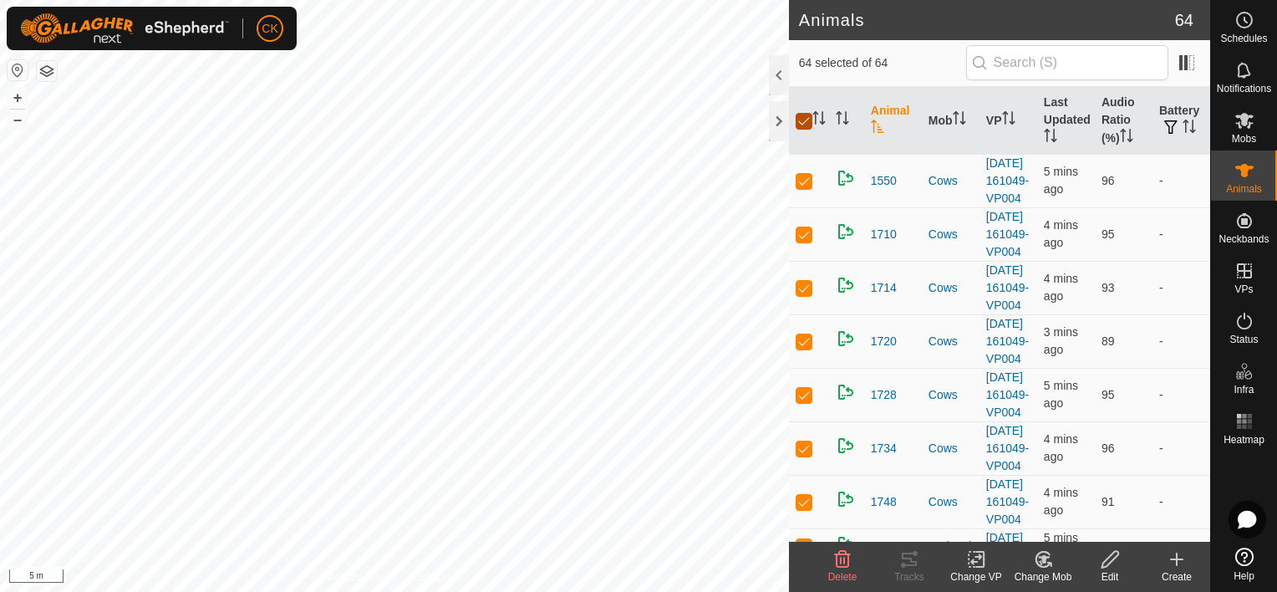
checkbox input "false"
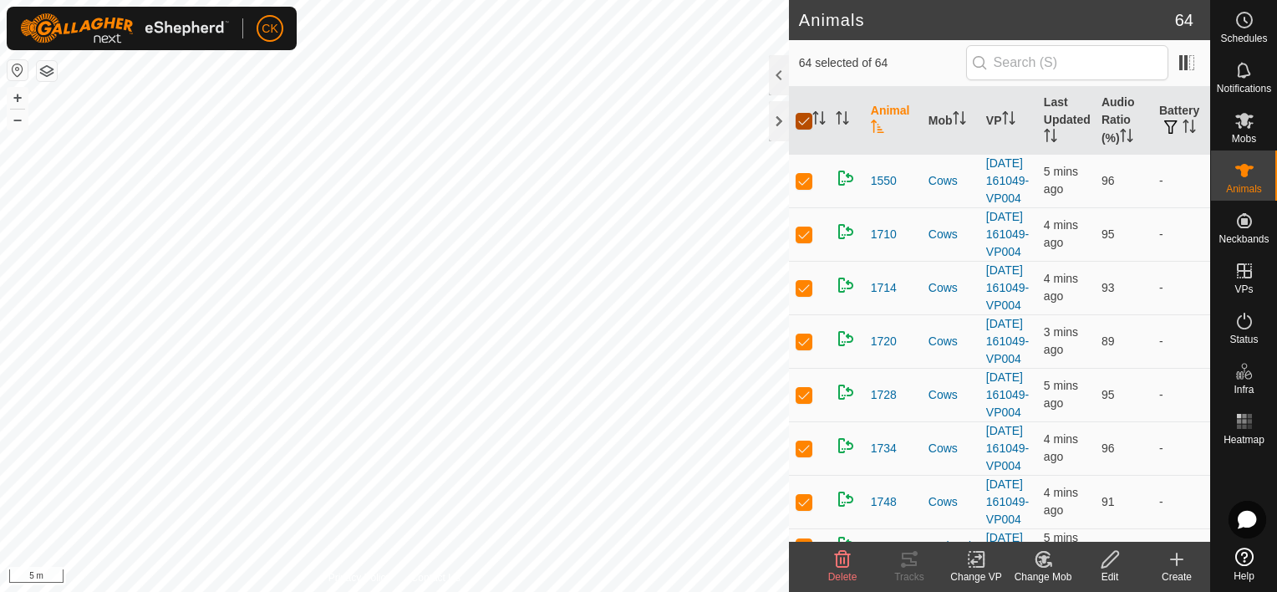
checkbox input "false"
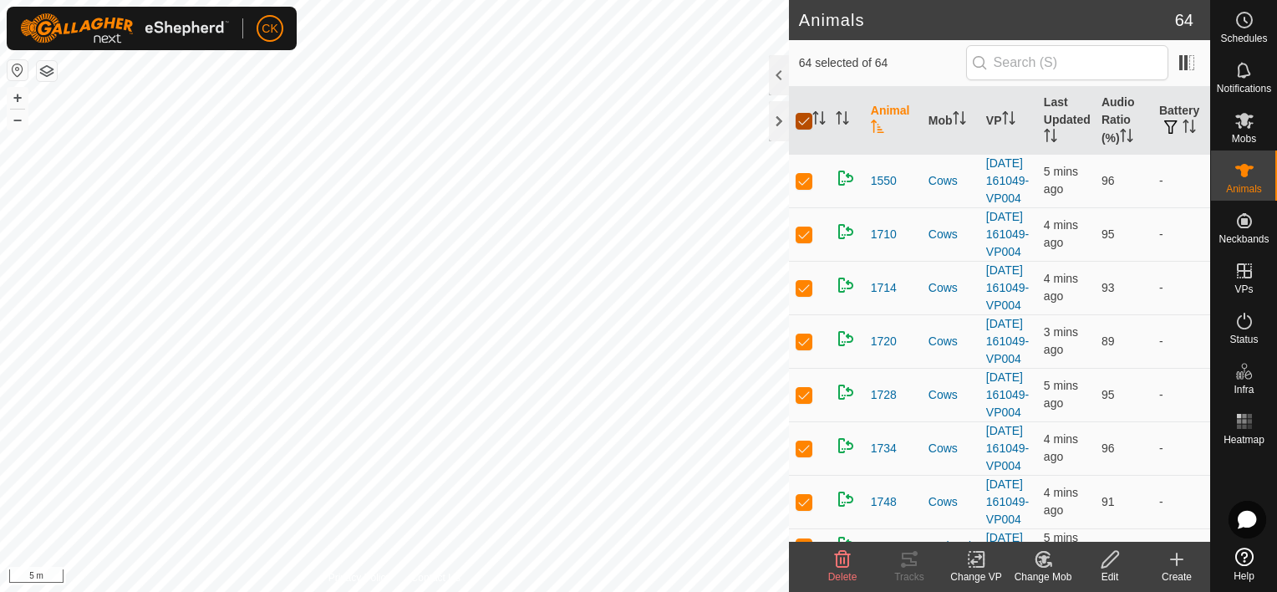
checkbox input "false"
